Goal: Navigation & Orientation: Find specific page/section

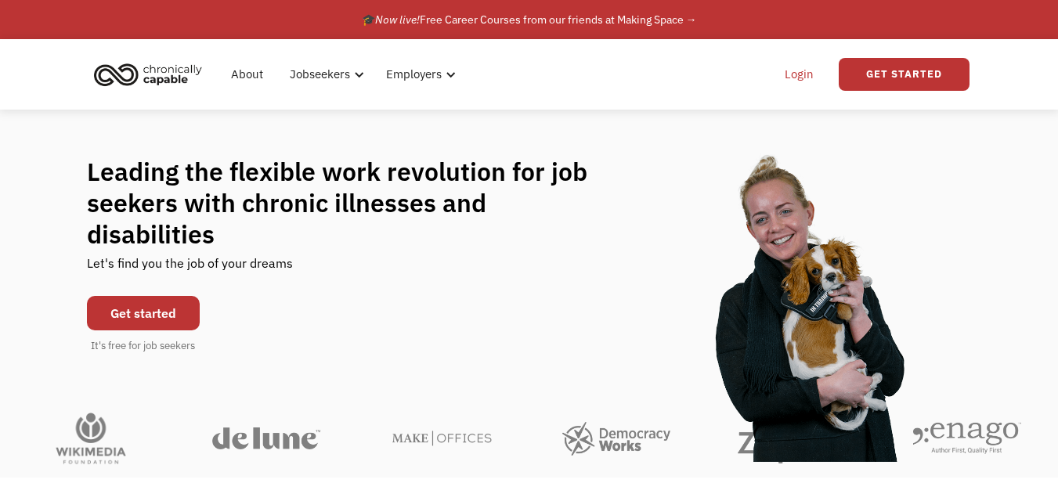
click at [813, 78] on link "Login" at bounding box center [799, 74] width 48 height 50
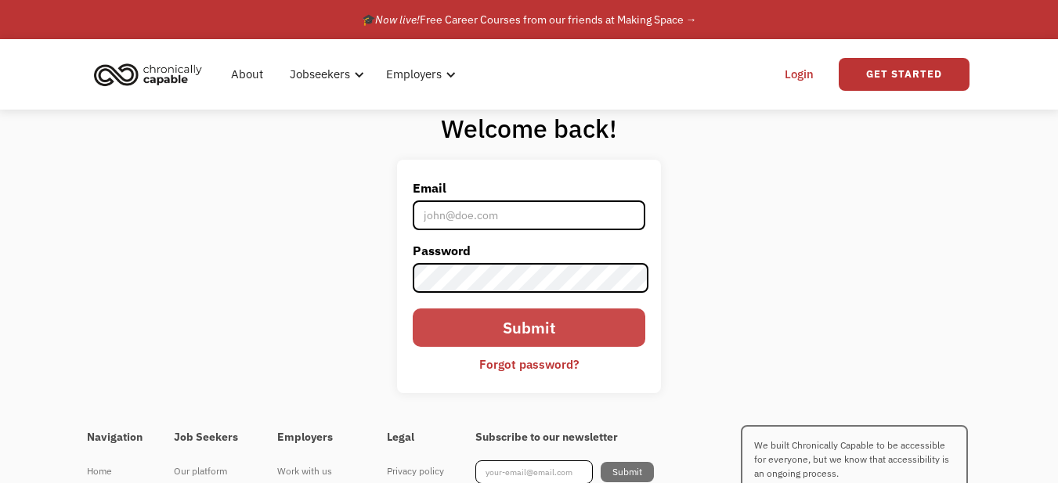
type input "[EMAIL_ADDRESS][DOMAIN_NAME]"
click at [563, 319] on input "Submit" at bounding box center [529, 327] width 233 height 38
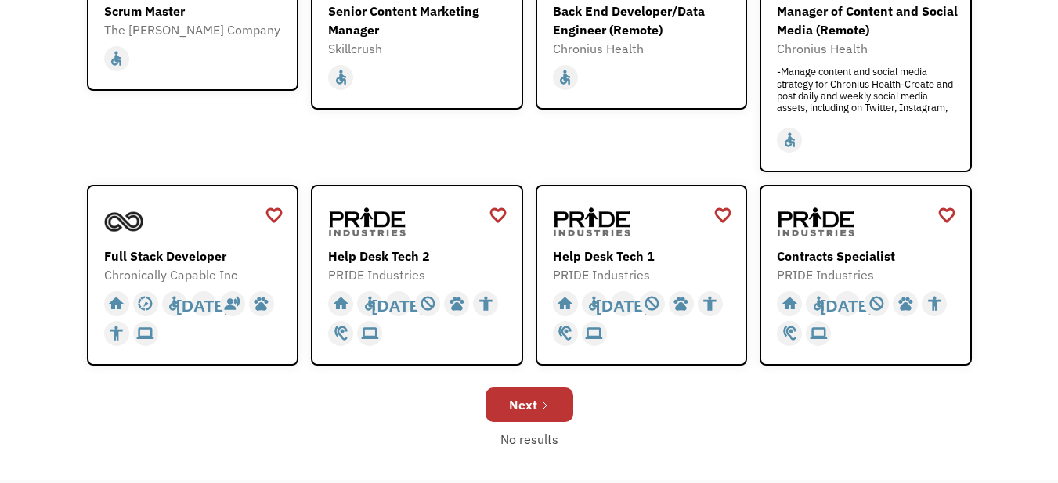
scroll to position [489, 0]
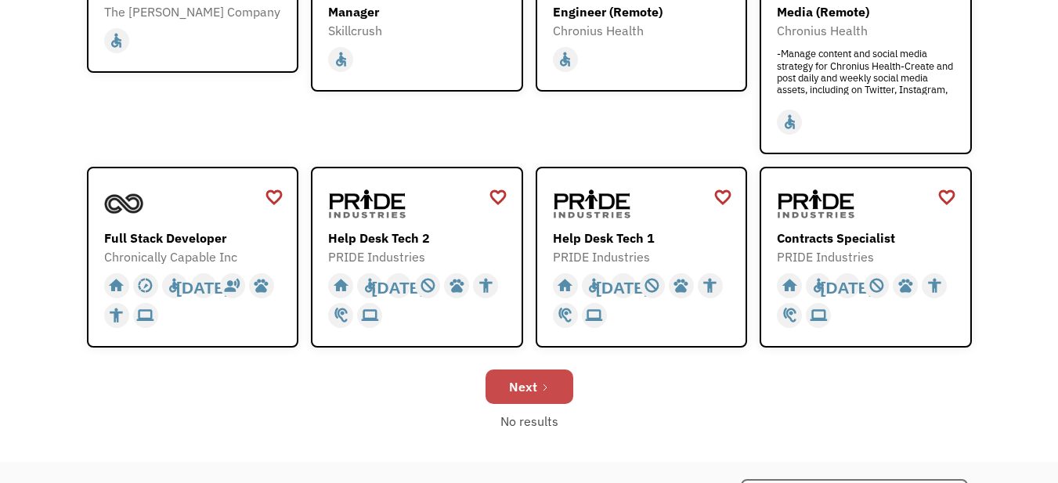
click at [550, 381] on link "Next" at bounding box center [529, 387] width 88 height 34
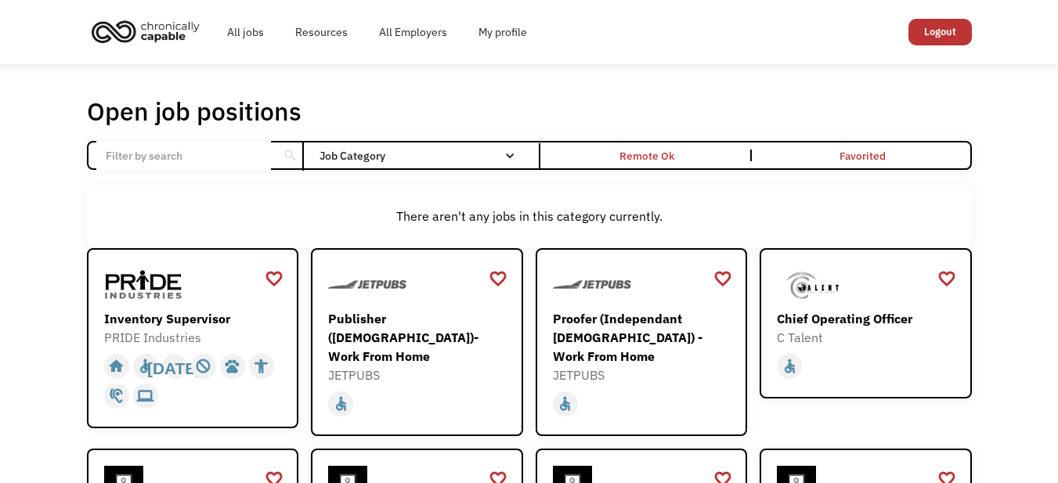
scroll to position [422, 0]
